Goal: Task Accomplishment & Management: Use online tool/utility

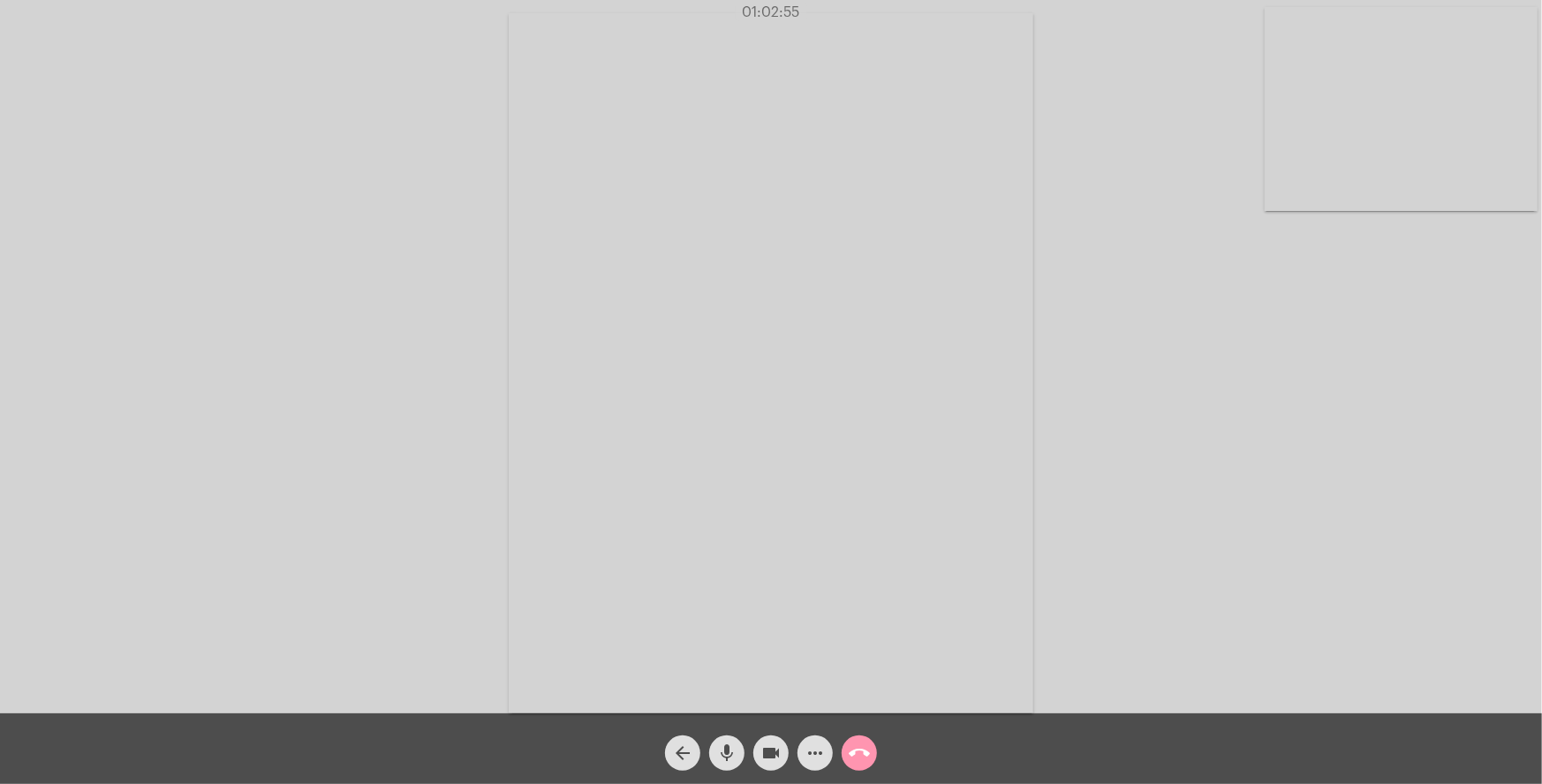
click at [860, 749] on mat-icon "call_end" at bounding box center [858, 752] width 21 height 21
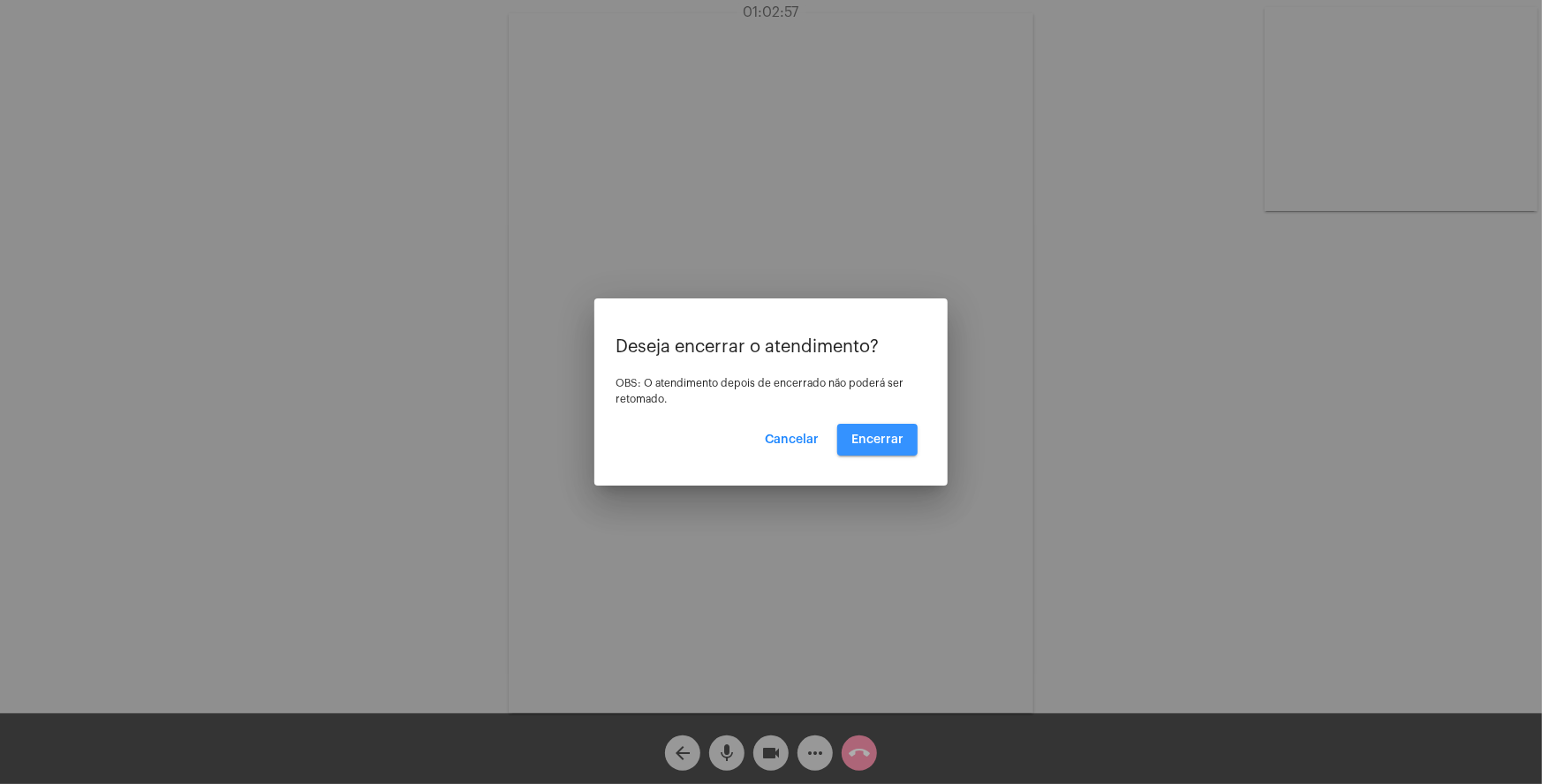
click at [858, 440] on span "Encerrar" at bounding box center [877, 439] width 52 height 12
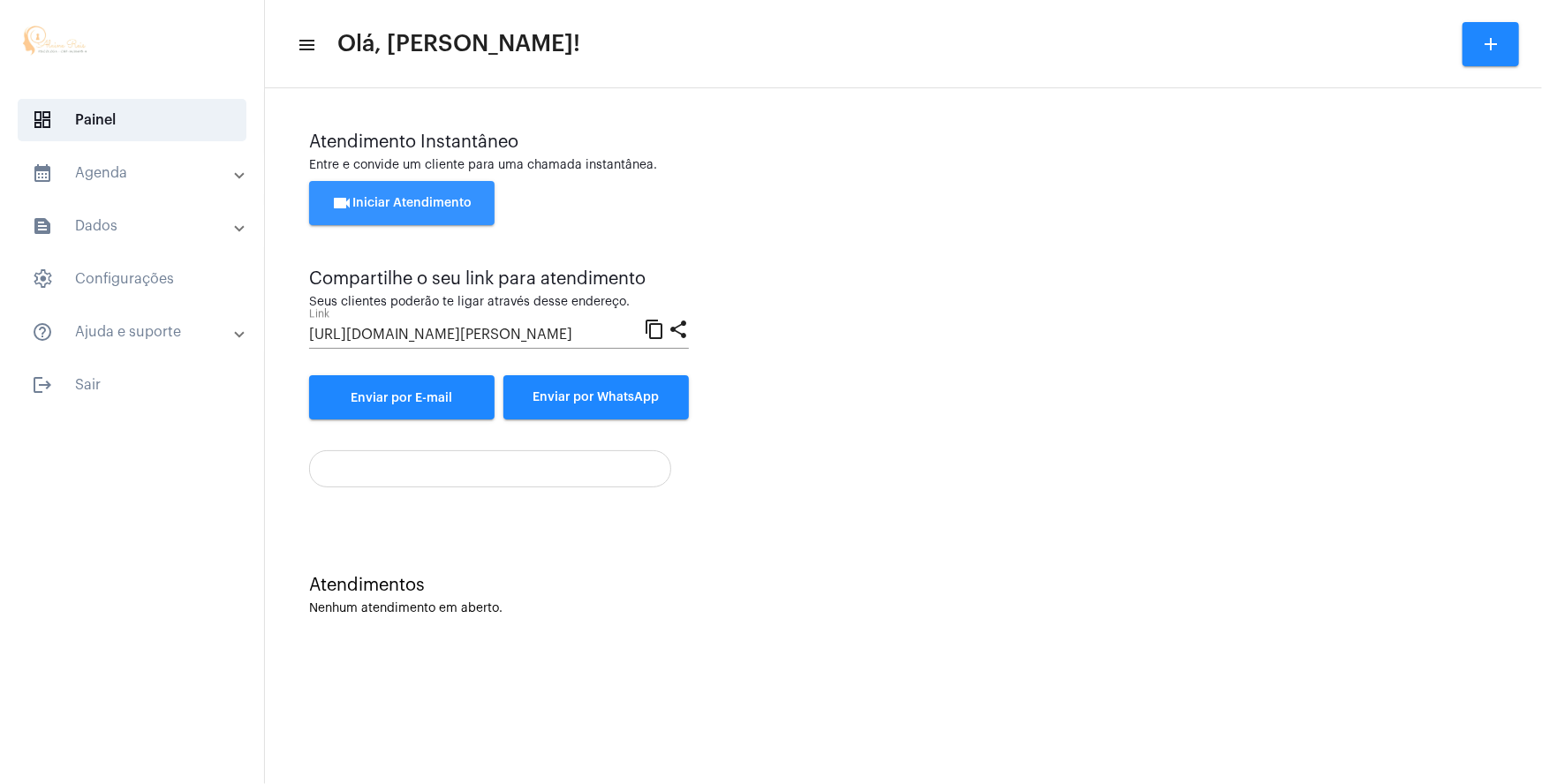
click at [422, 209] on span "videocam Iniciar Atendimento" at bounding box center [402, 203] width 141 height 12
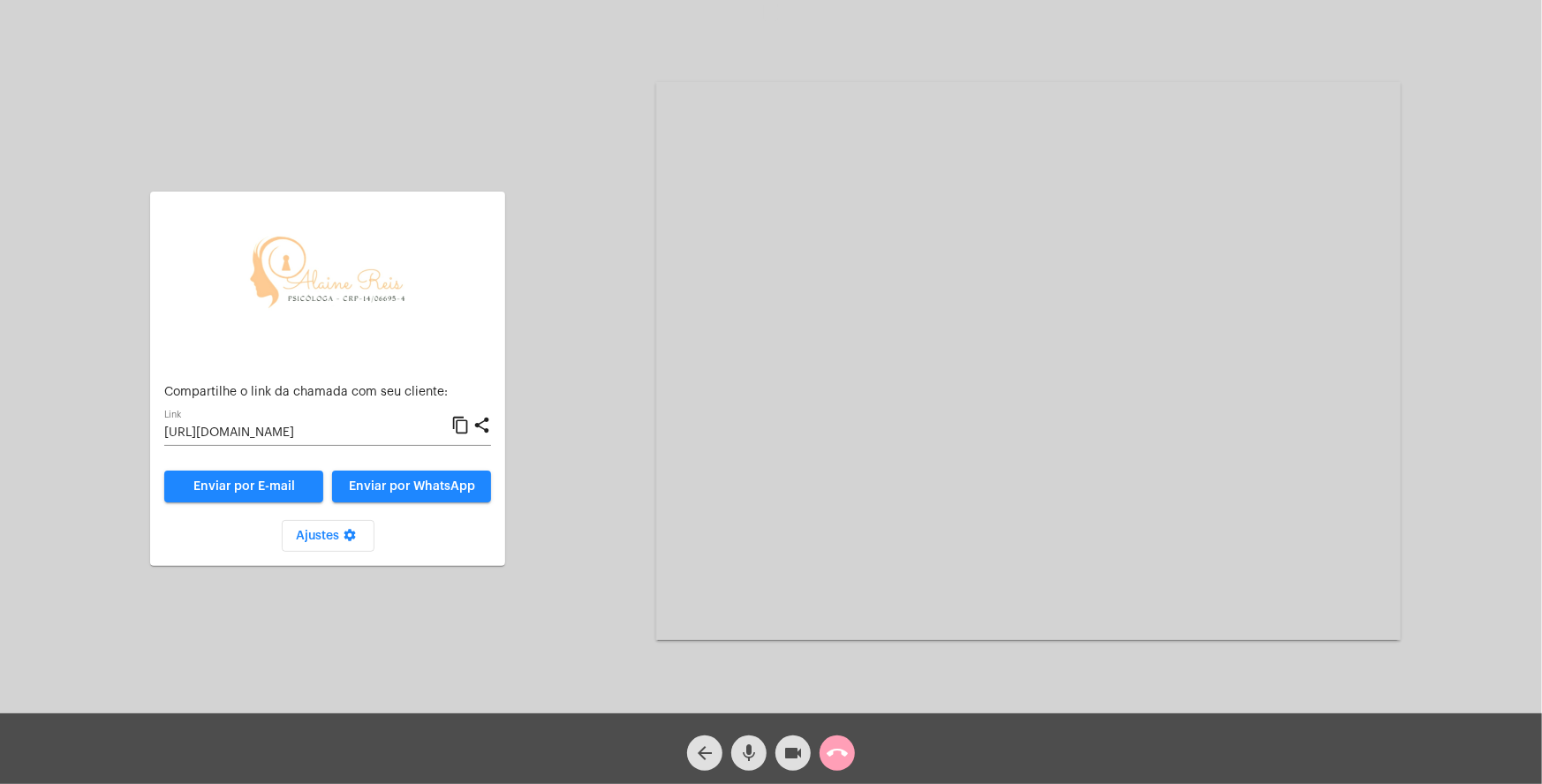
click at [847, 757] on button "call_end" at bounding box center [836, 752] width 35 height 35
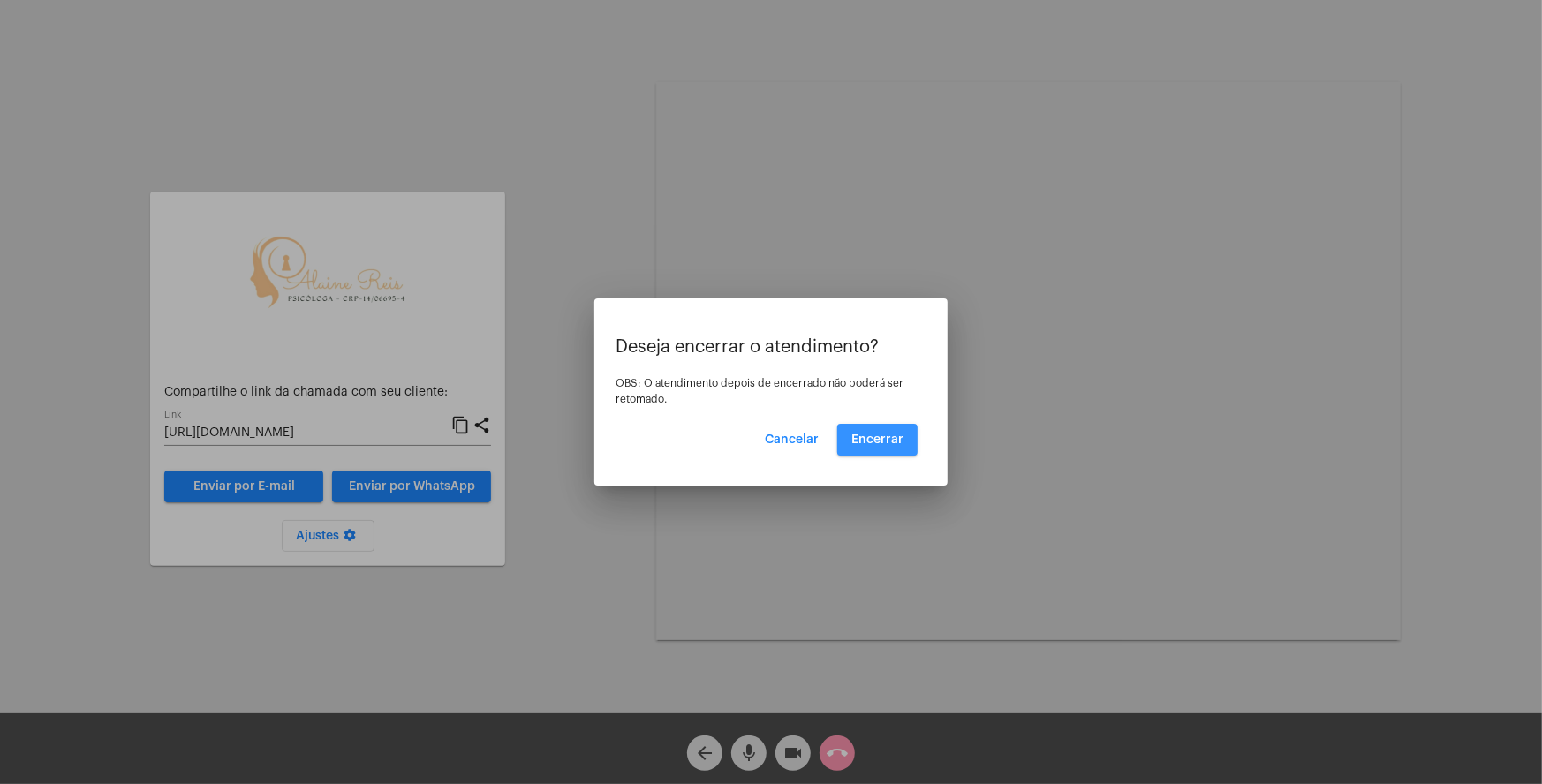
click at [907, 433] on button "Encerrar" at bounding box center [877, 439] width 80 height 32
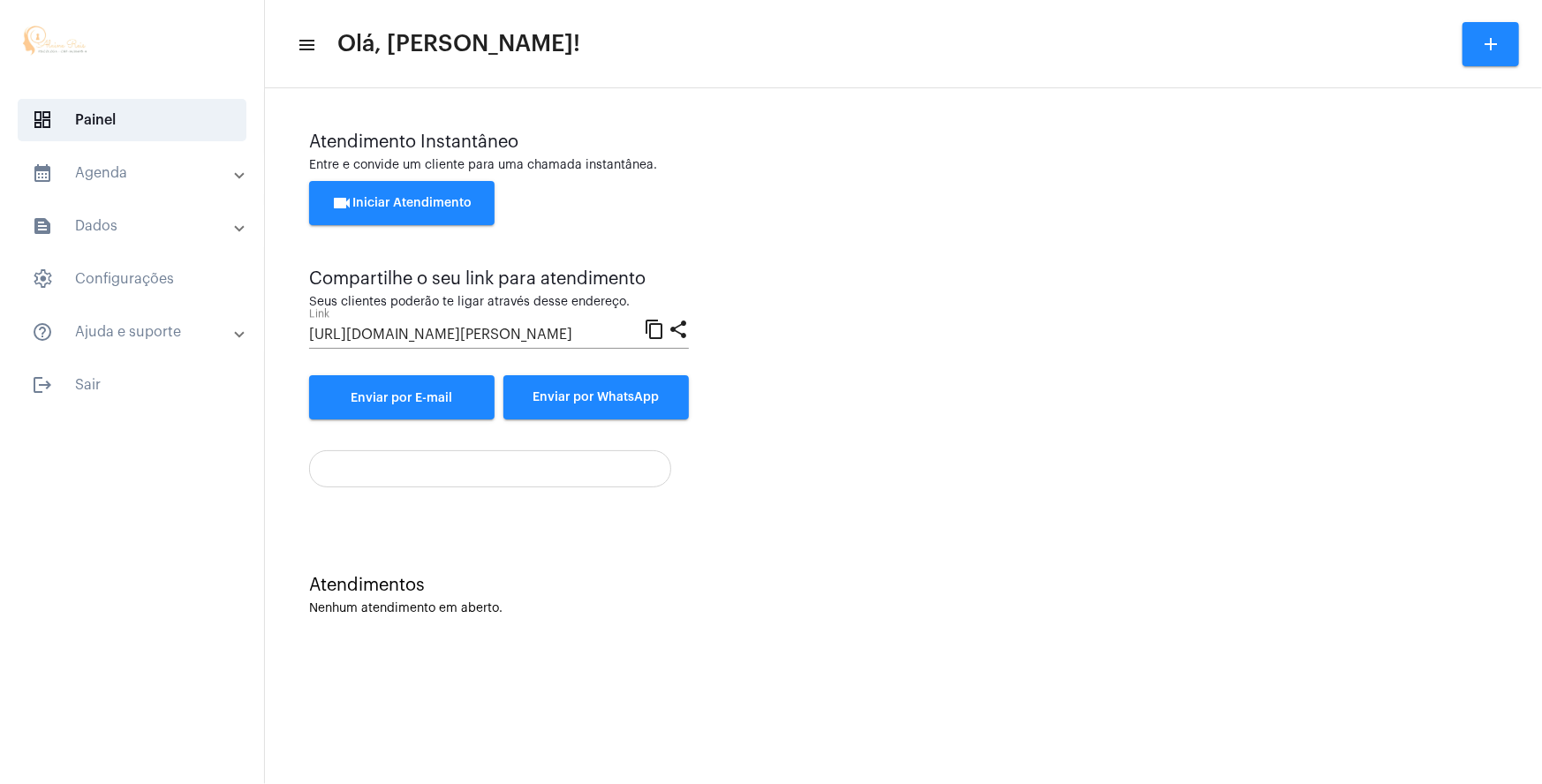
click at [404, 194] on button "videocam Iniciar Atendimento" at bounding box center [402, 203] width 186 height 44
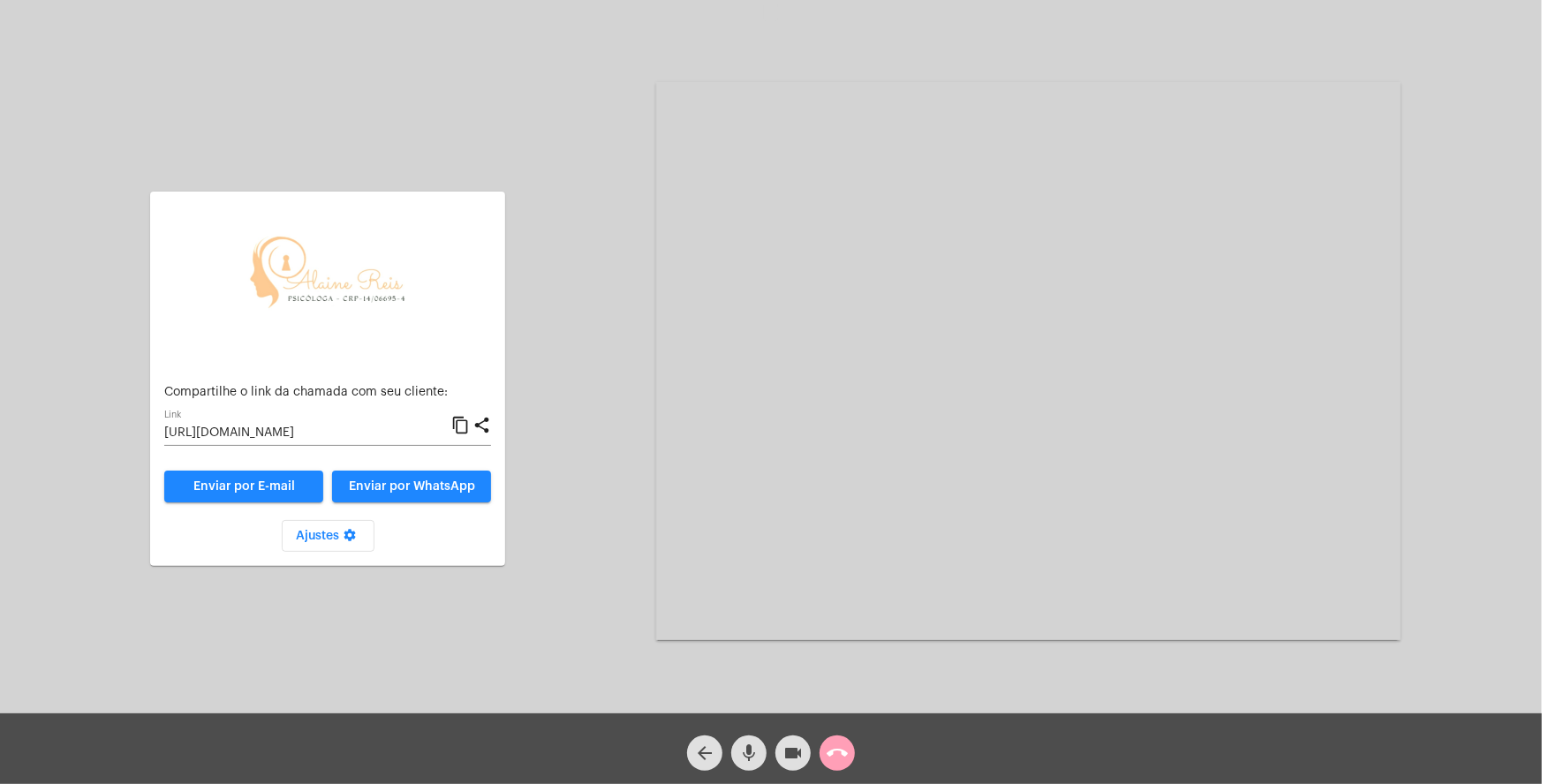
click at [838, 752] on mat-icon "call_end" at bounding box center [836, 752] width 21 height 21
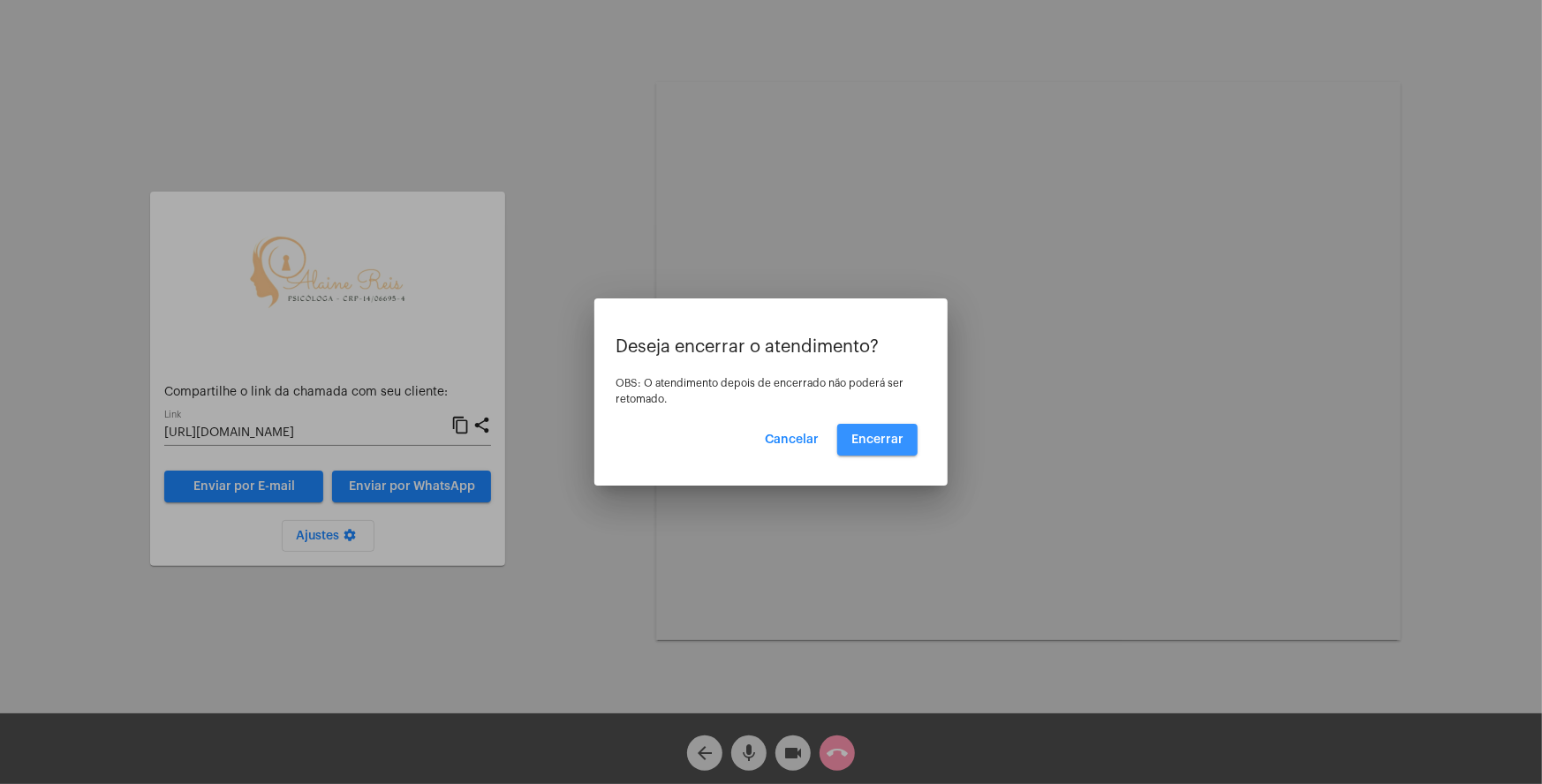
click at [894, 439] on span "Encerrar" at bounding box center [877, 439] width 52 height 12
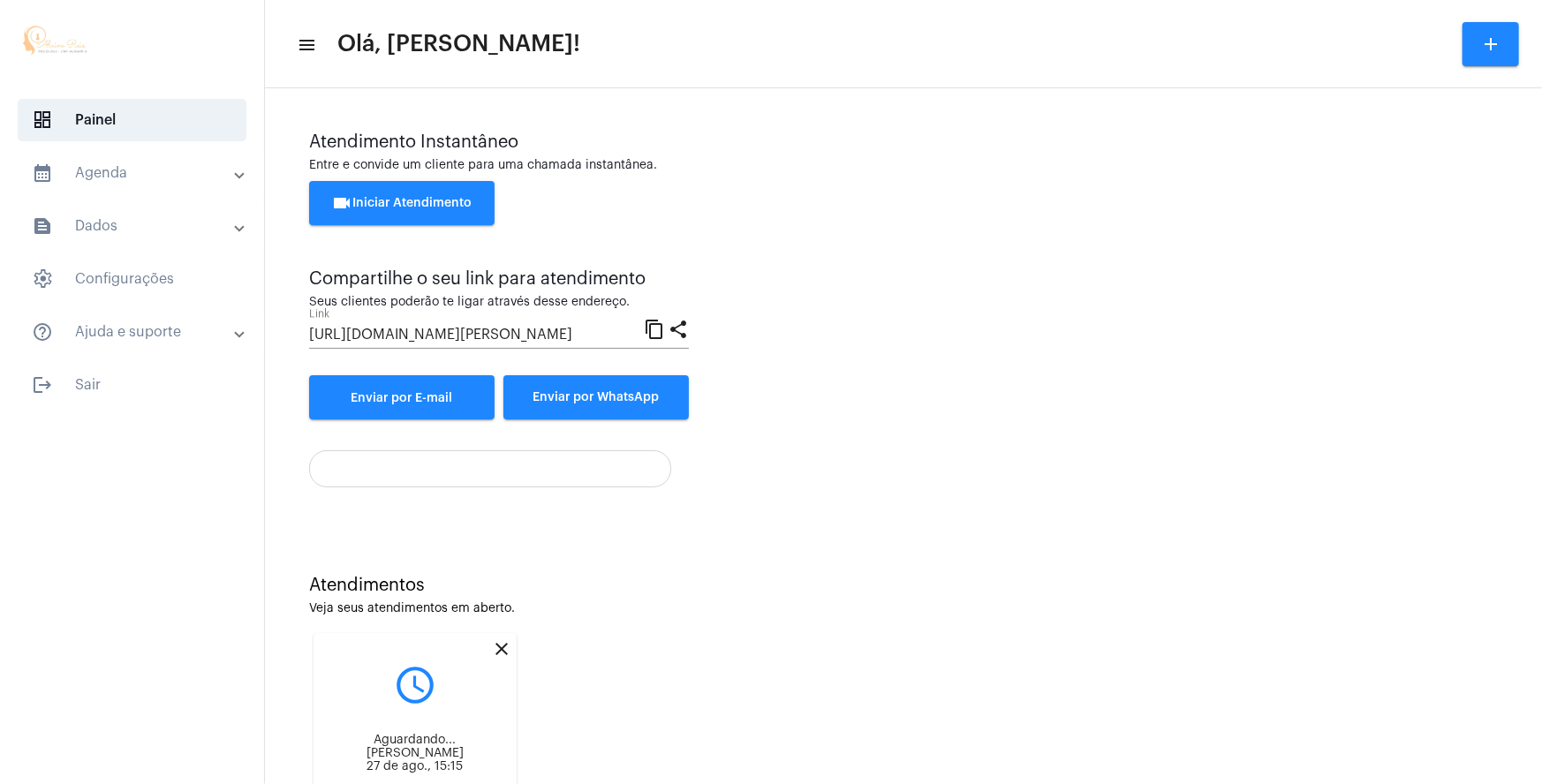
scroll to position [105, 0]
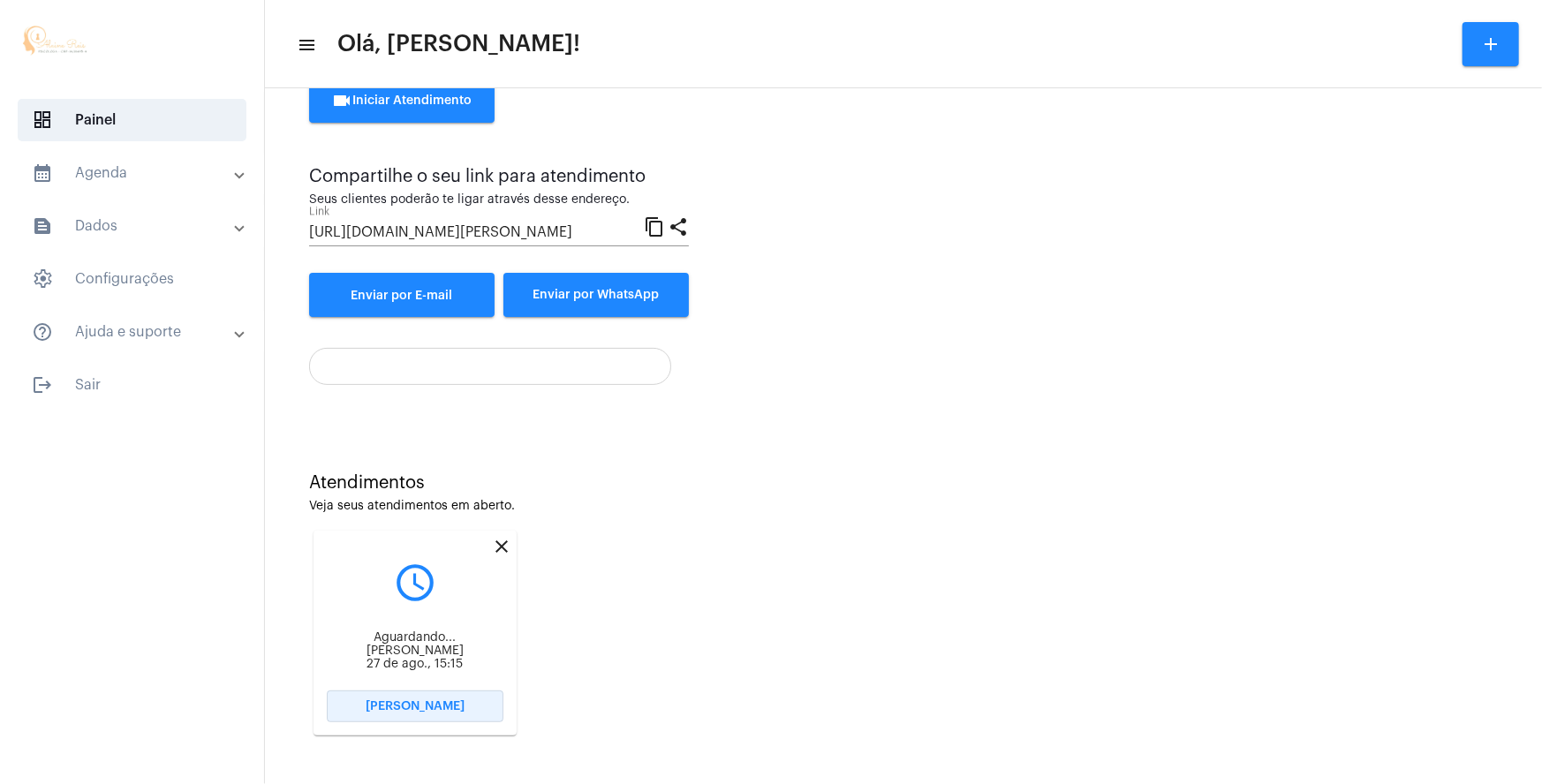
click at [441, 705] on span "[PERSON_NAME]" at bounding box center [415, 706] width 99 height 12
